Goal: Task Accomplishment & Management: Complete application form

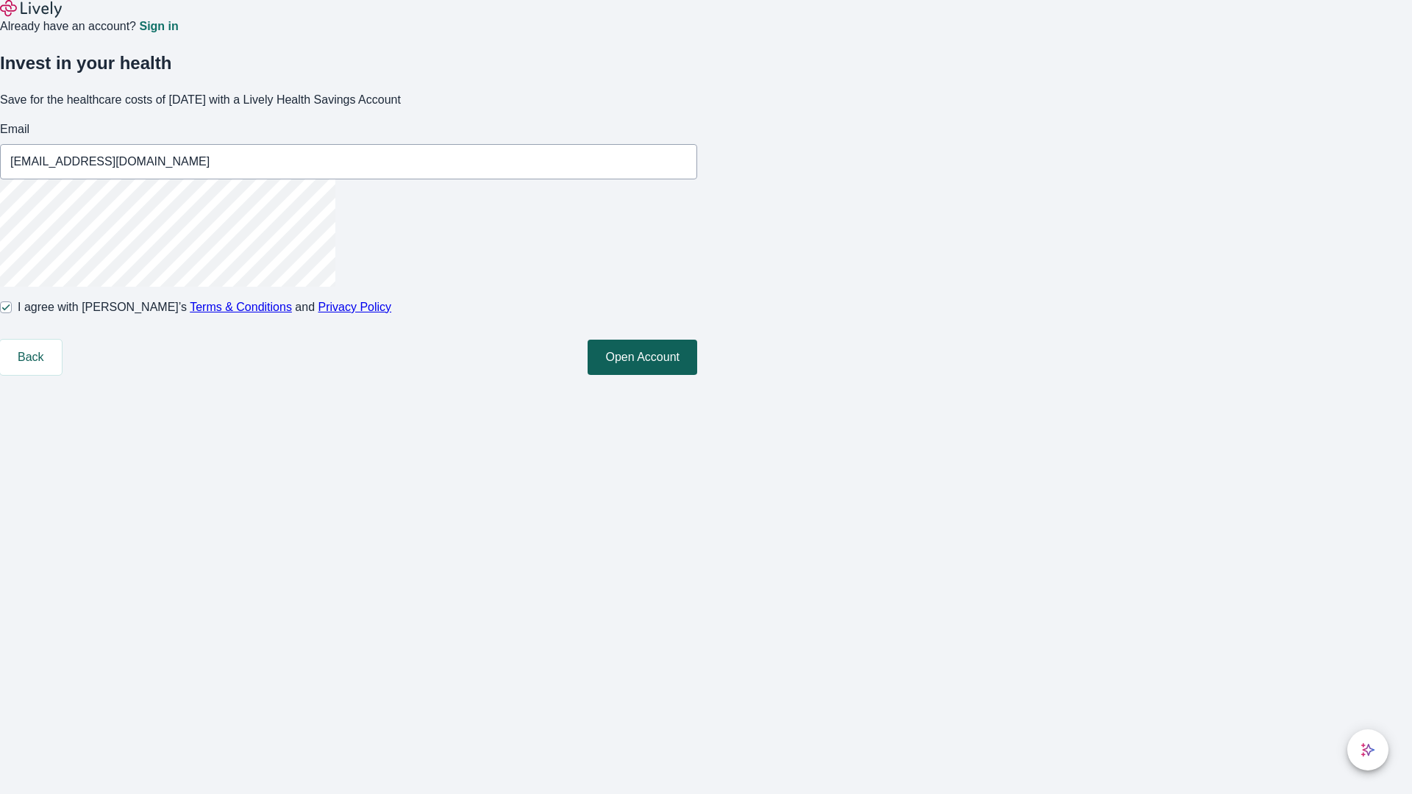
click at [697, 375] on button "Open Account" at bounding box center [643, 357] width 110 height 35
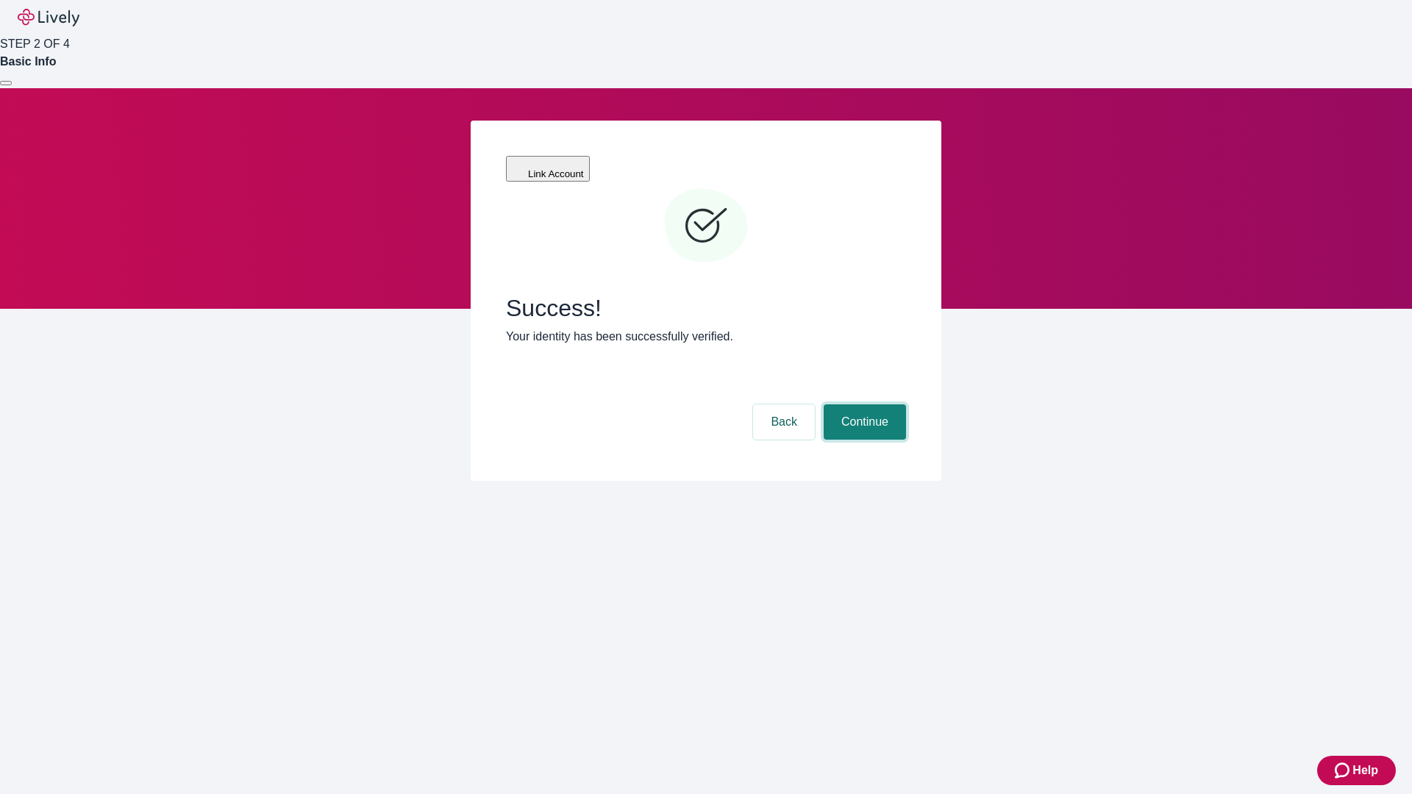
click at [863, 404] on button "Continue" at bounding box center [865, 421] width 82 height 35
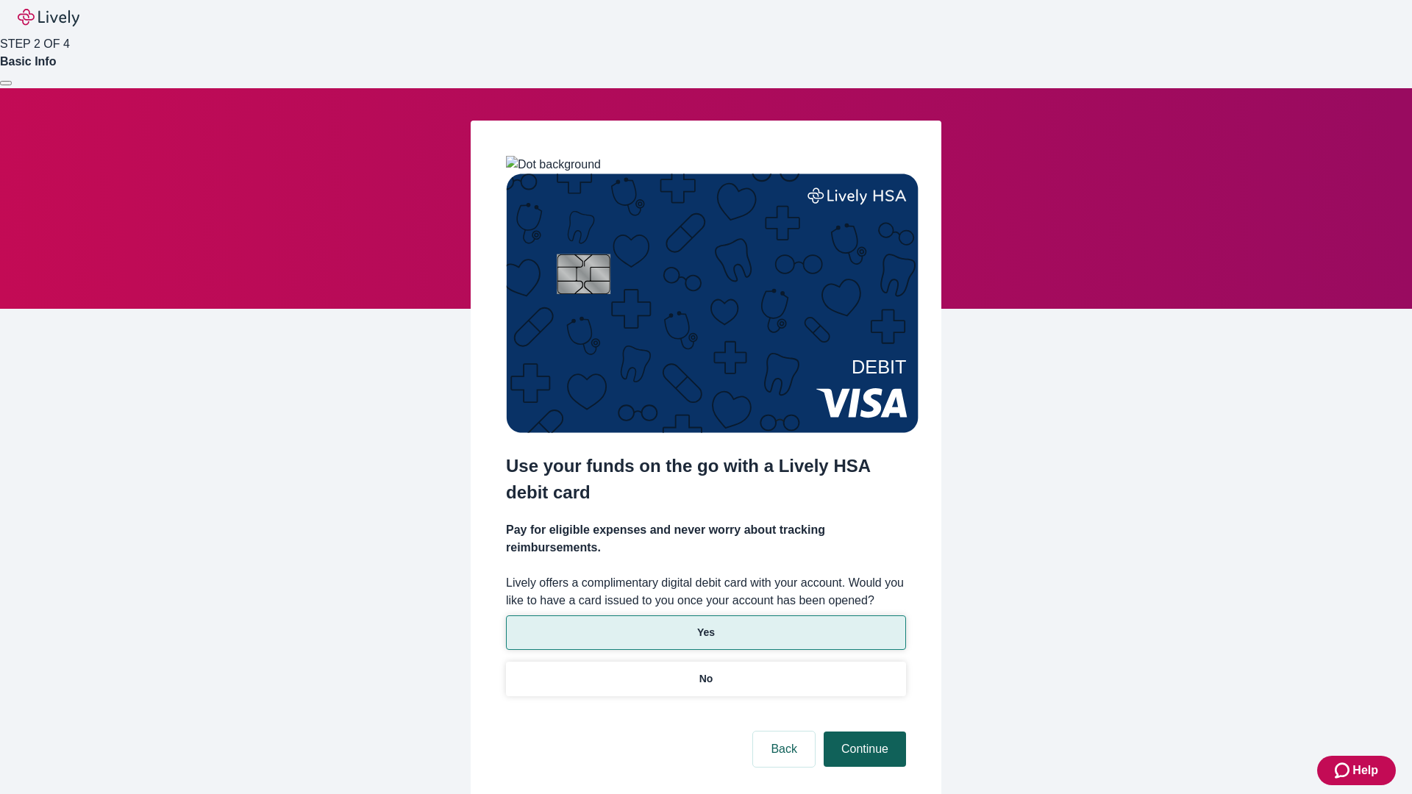
click at [705, 671] on p "No" at bounding box center [706, 678] width 14 height 15
click at [863, 732] on button "Continue" at bounding box center [865, 749] width 82 height 35
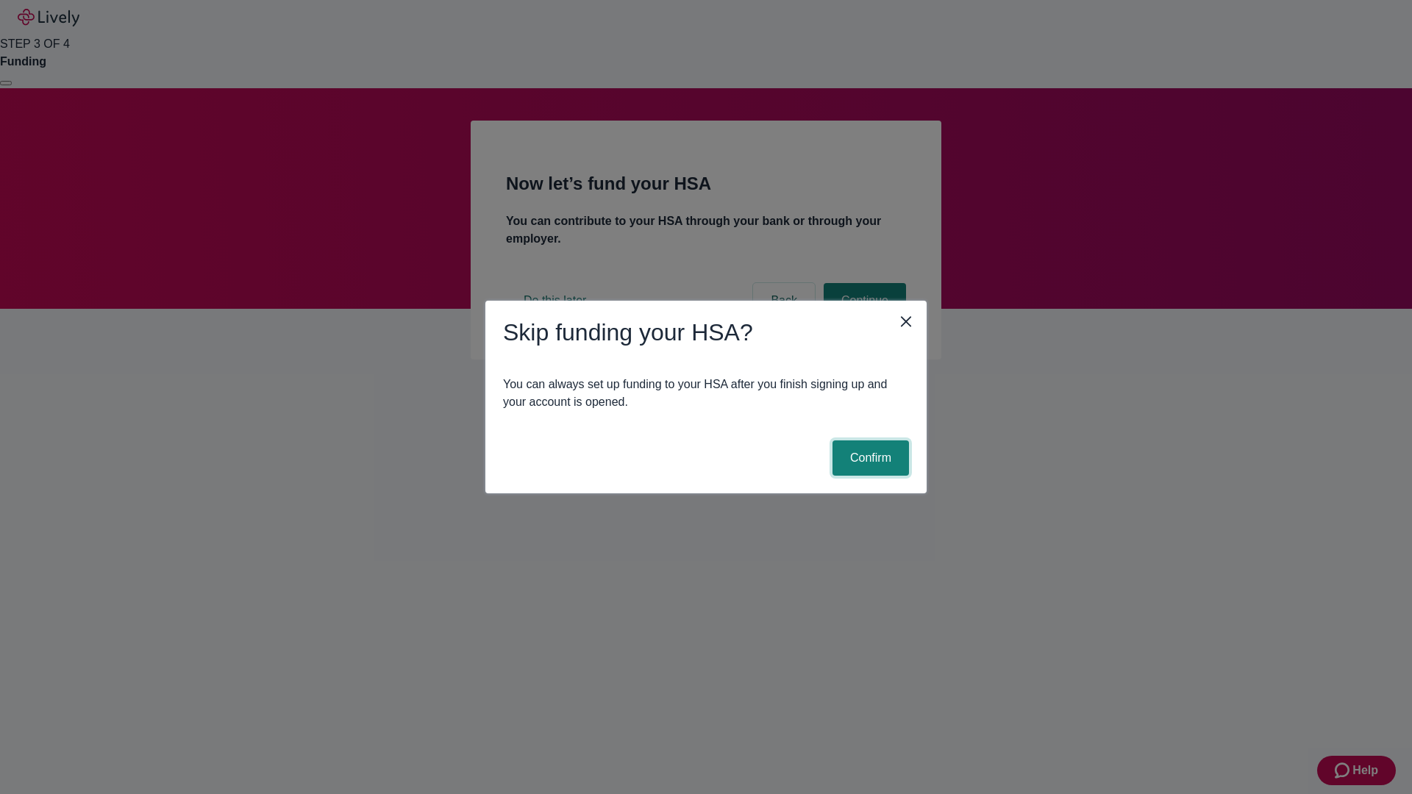
click at [868, 458] on button "Confirm" at bounding box center [870, 457] width 76 height 35
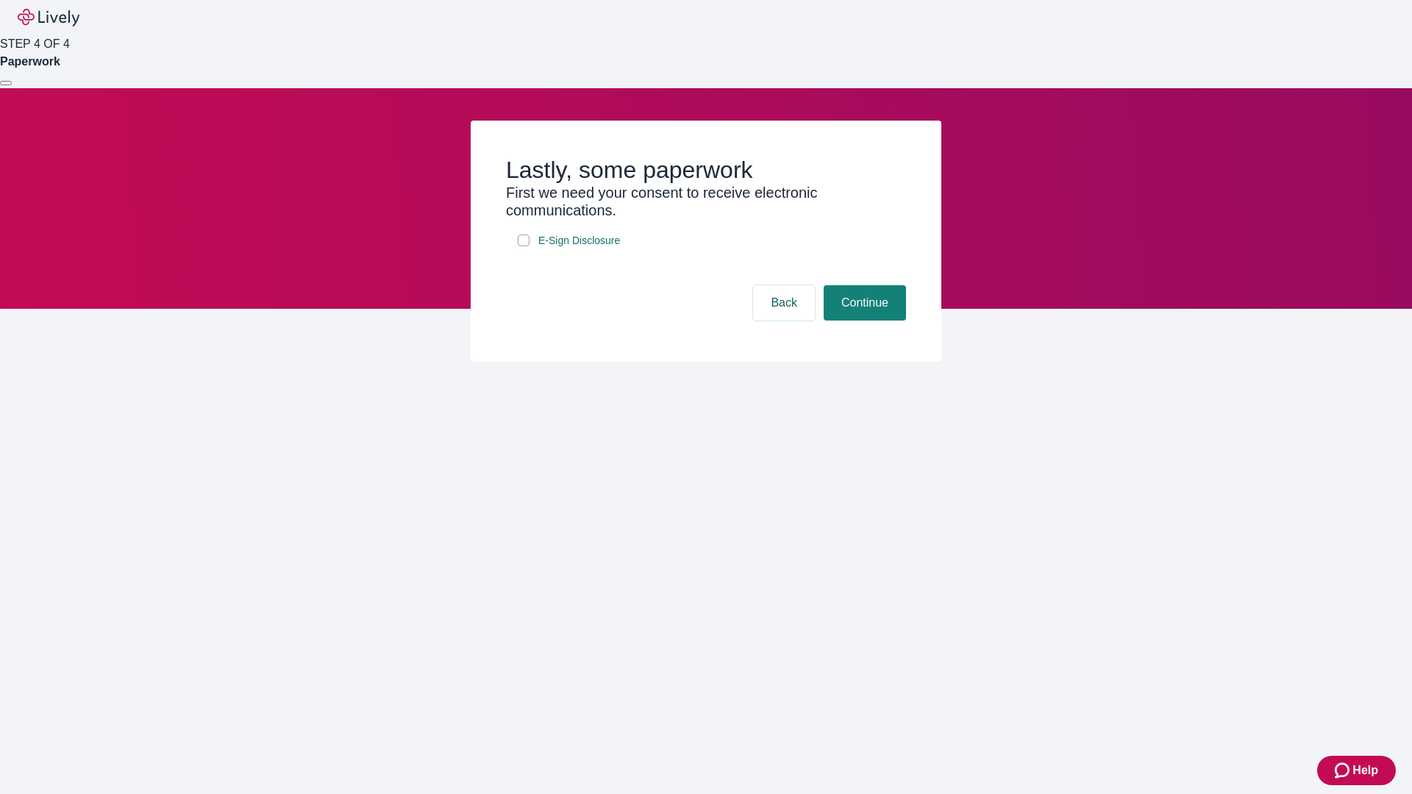
click at [524, 246] on input "E-Sign Disclosure" at bounding box center [524, 241] width 12 height 12
checkbox input "true"
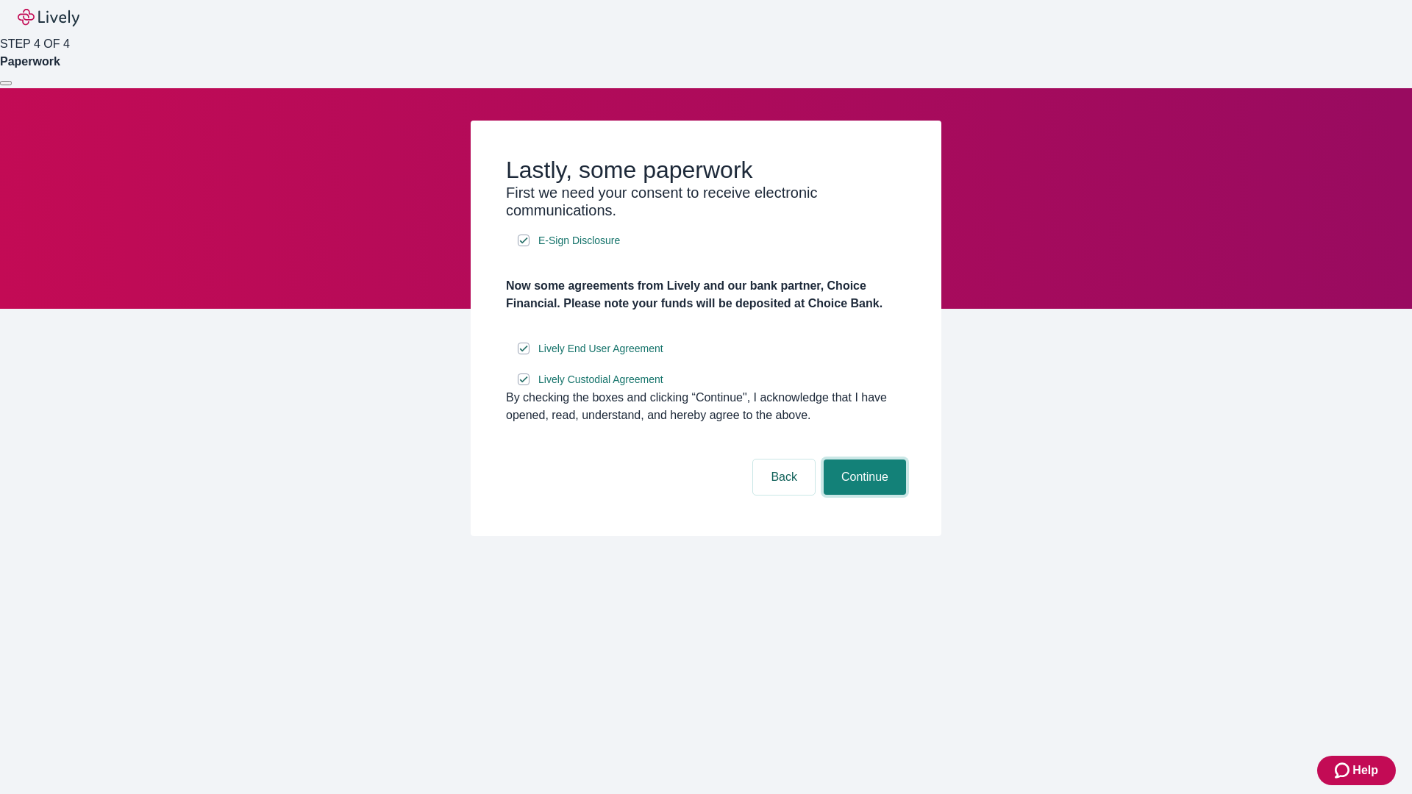
click at [863, 495] on button "Continue" at bounding box center [865, 477] width 82 height 35
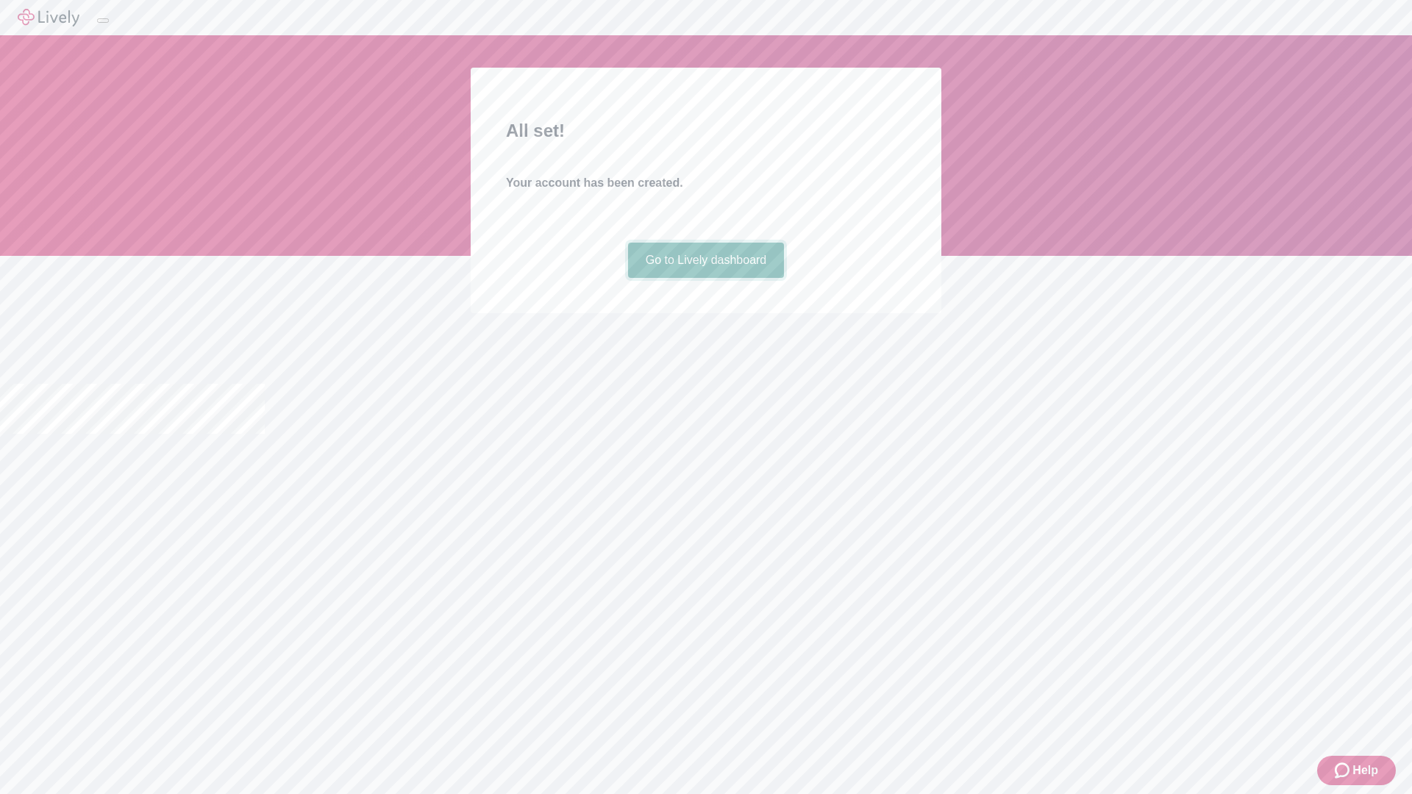
click at [705, 278] on link "Go to Lively dashboard" at bounding box center [706, 260] width 157 height 35
